Goal: Transaction & Acquisition: Book appointment/travel/reservation

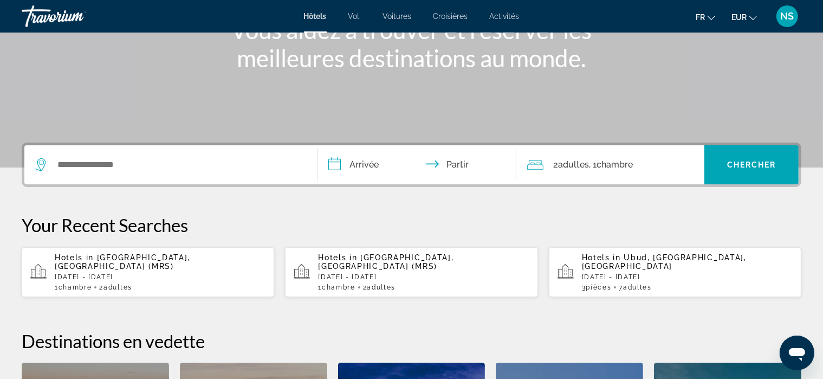
scroll to position [158, 0]
click at [616, 261] on div "Hotels in [GEOGRAPHIC_DATA], [GEOGRAPHIC_DATA], [GEOGRAPHIC_DATA] [DATE] - [DAT…" at bounding box center [687, 272] width 211 height 38
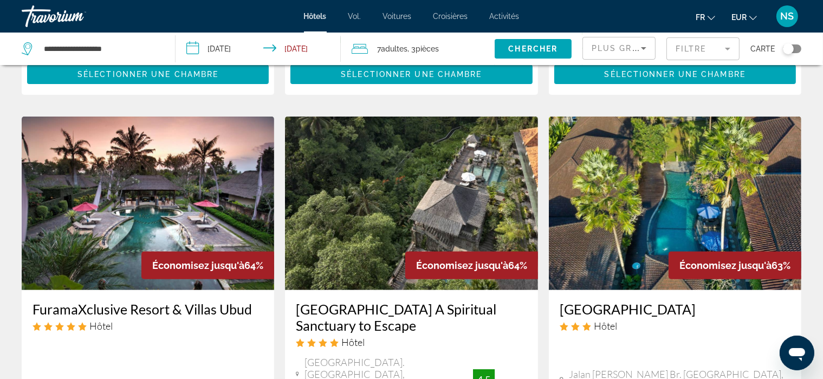
scroll to position [418, 0]
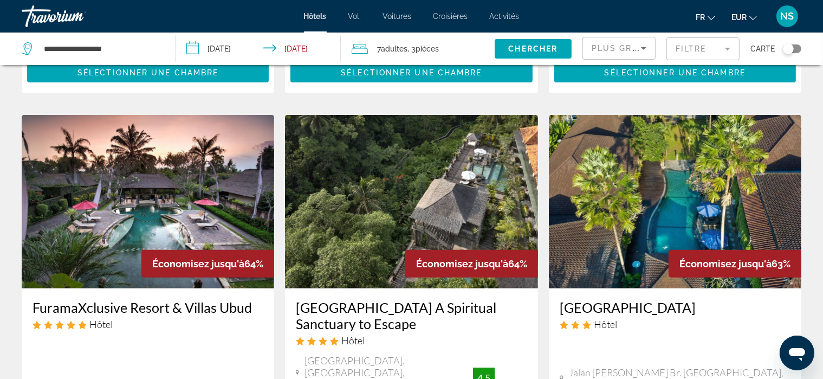
click at [100, 300] on h3 "FuramaXclusive Resort & Villas Ubud" at bounding box center [148, 307] width 231 height 16
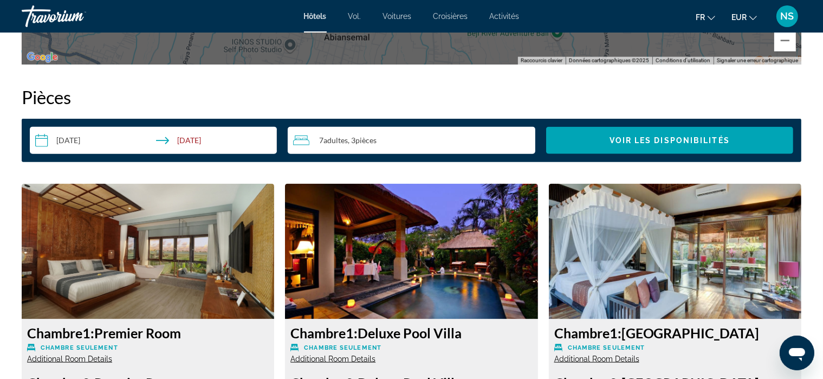
scroll to position [1352, 0]
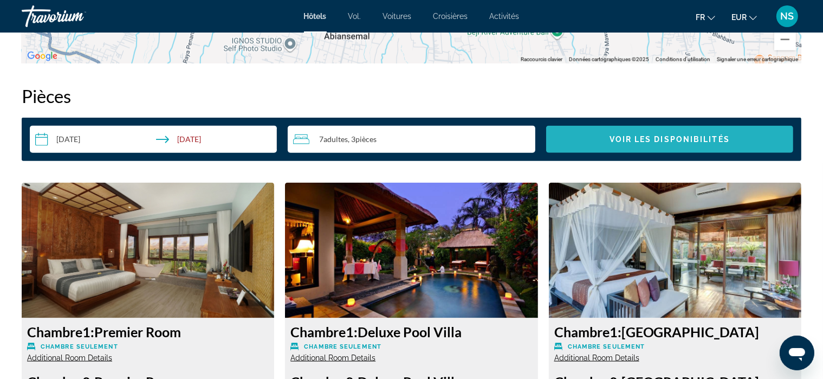
click at [687, 136] on span "Voir les disponibilités" at bounding box center [670, 139] width 120 height 9
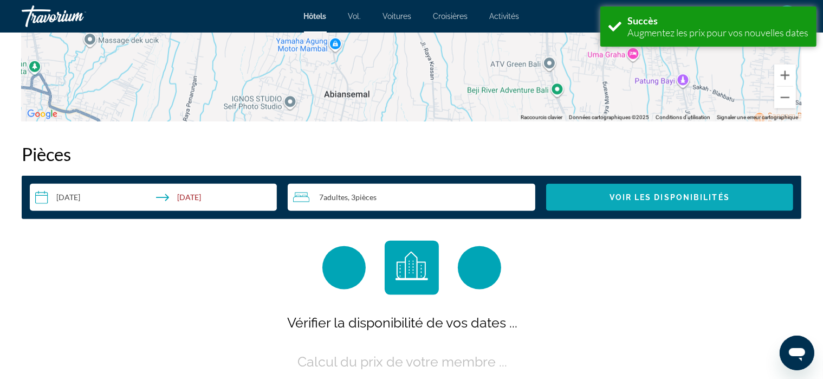
scroll to position [1372, 0]
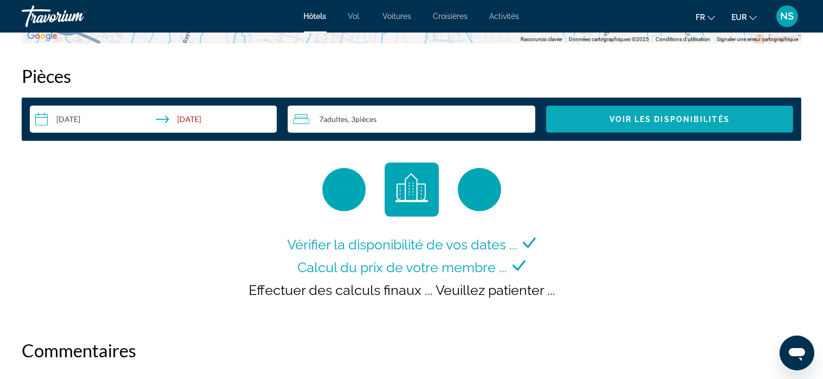
click at [687, 136] on div "**********" at bounding box center [412, 119] width 780 height 43
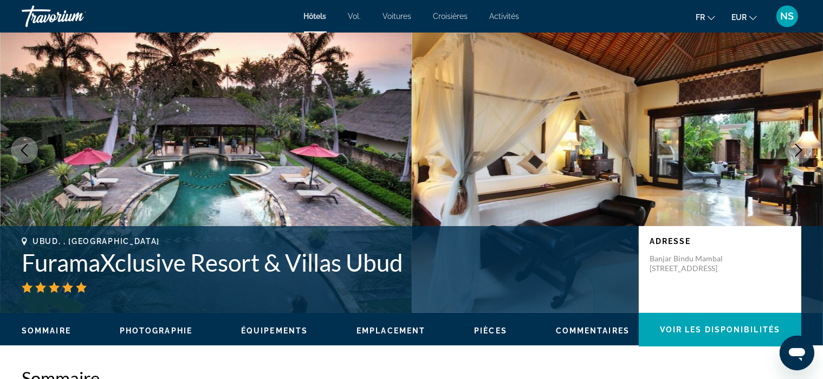
scroll to position [0, 0]
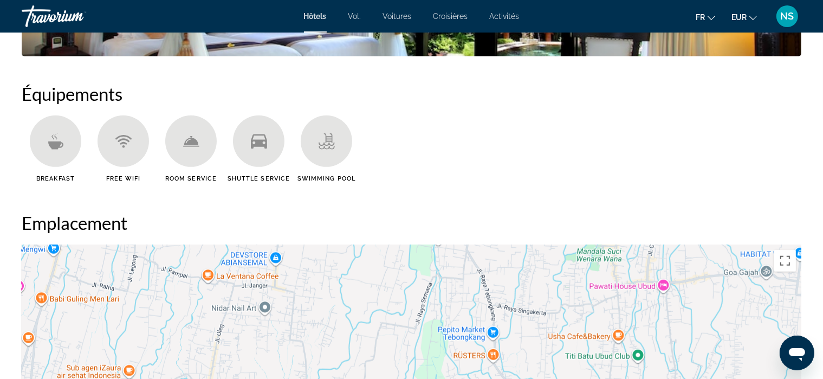
scroll to position [847, 0]
